Goal: Information Seeking & Learning: Learn about a topic

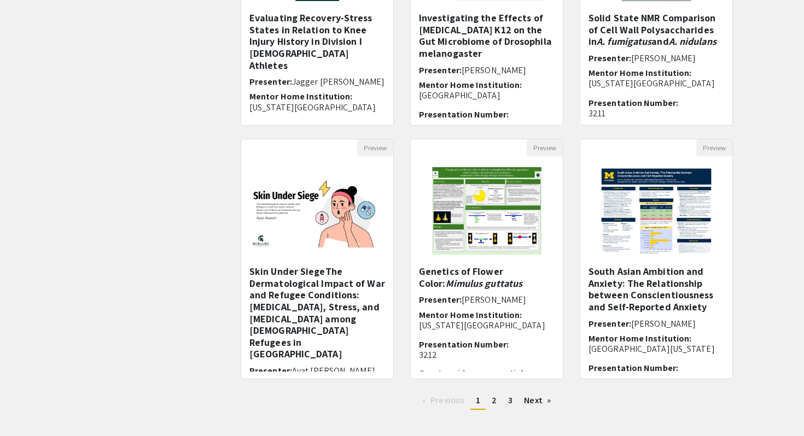
scroll to position [289, 0]
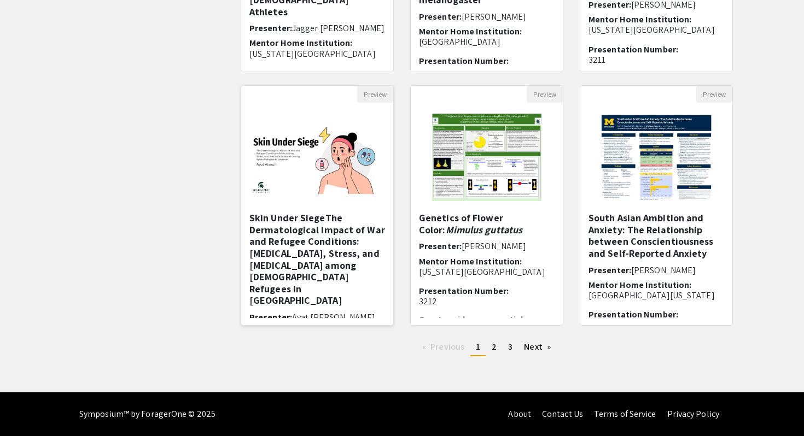
click at [301, 165] on img at bounding box center [317, 157] width 152 height 95
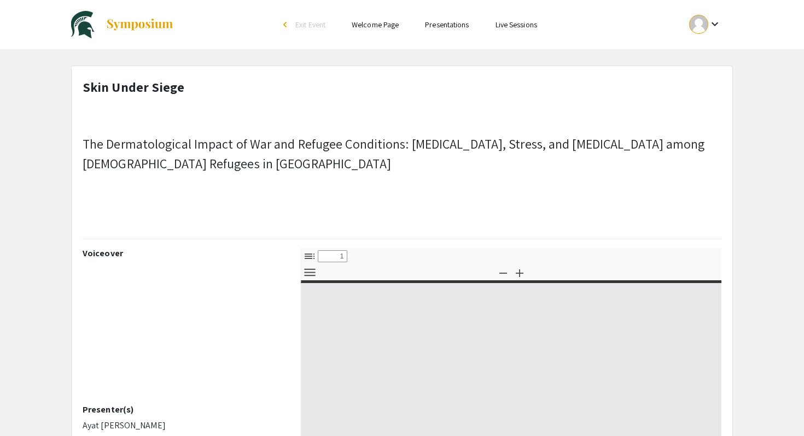
select select "custom"
type input "0"
select select "custom"
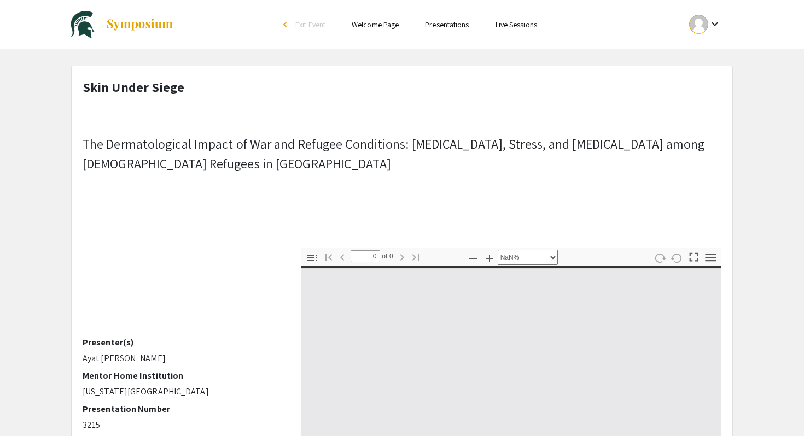
type input "1"
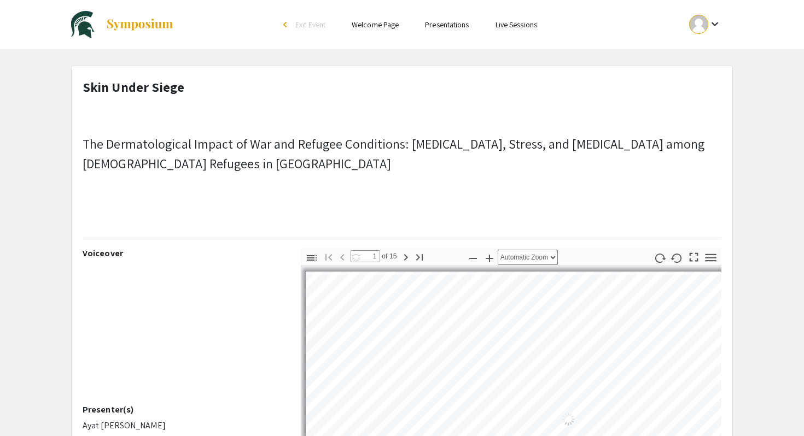
select select "auto"
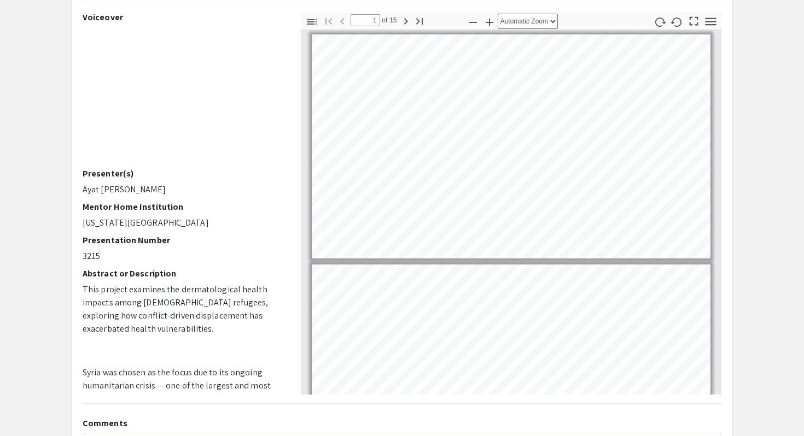
scroll to position [238, 0]
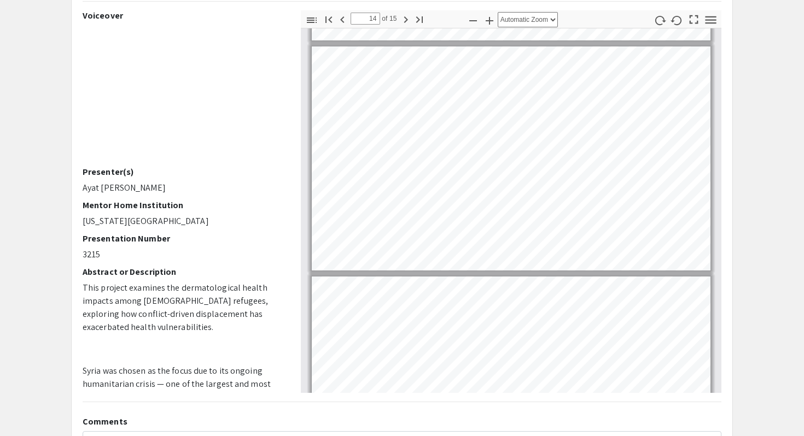
type input "15"
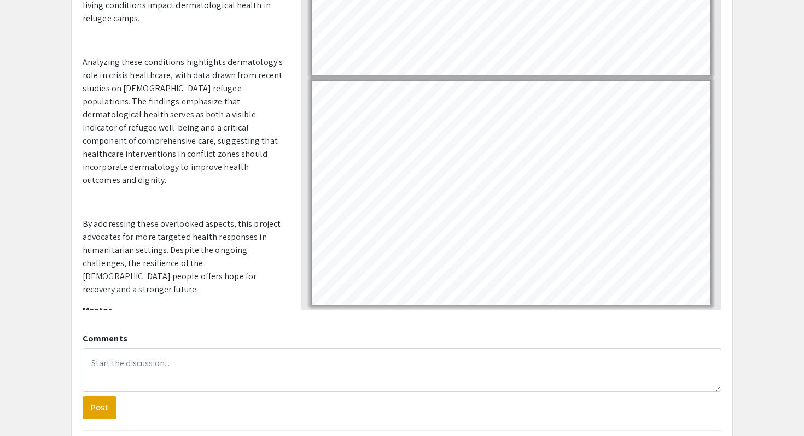
scroll to position [327, 0]
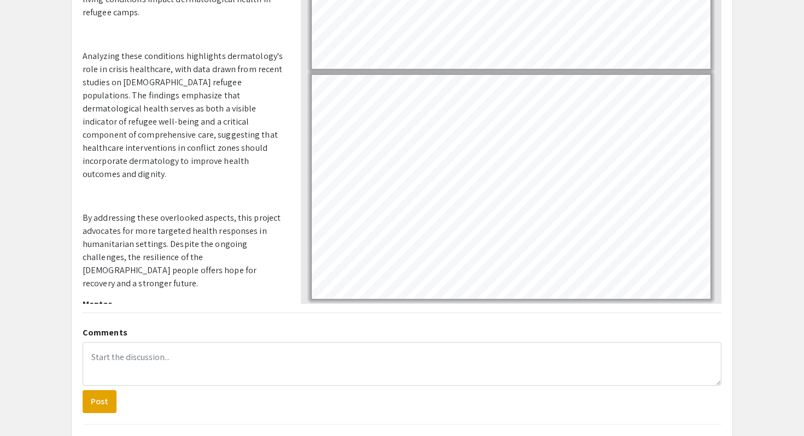
scroll to position [289, 0]
